Goal: Learn about a topic

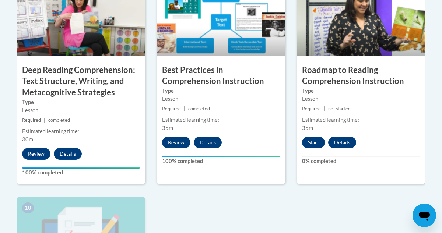
scroll to position [668, 0]
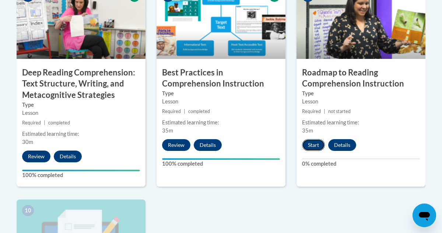
click at [312, 144] on button "Start" at bounding box center [313, 145] width 23 height 12
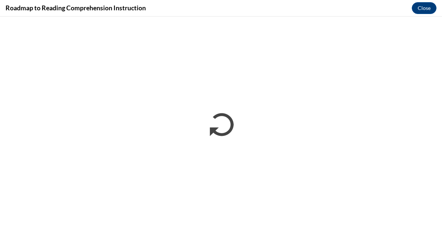
scroll to position [0, 0]
